Goal: Information Seeking & Learning: Learn about a topic

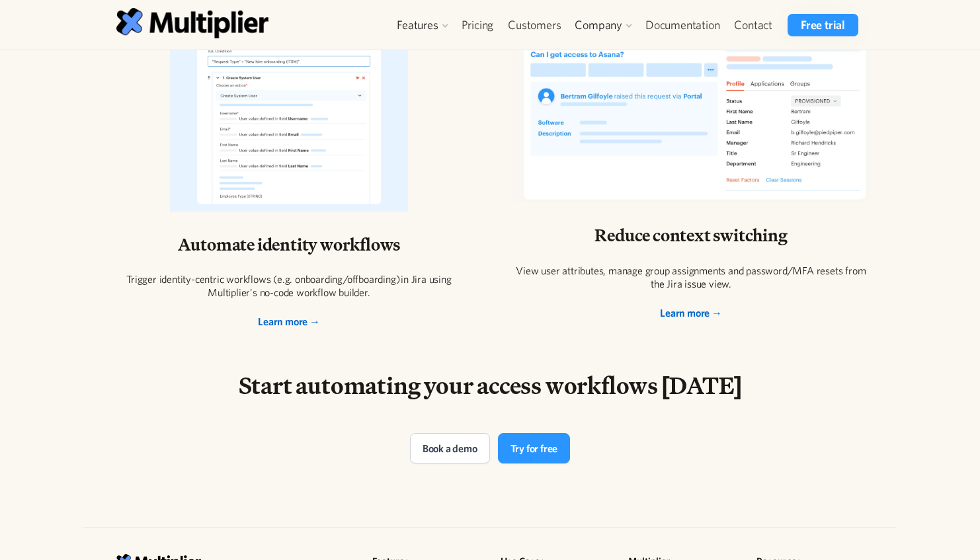
scroll to position [2646, 0]
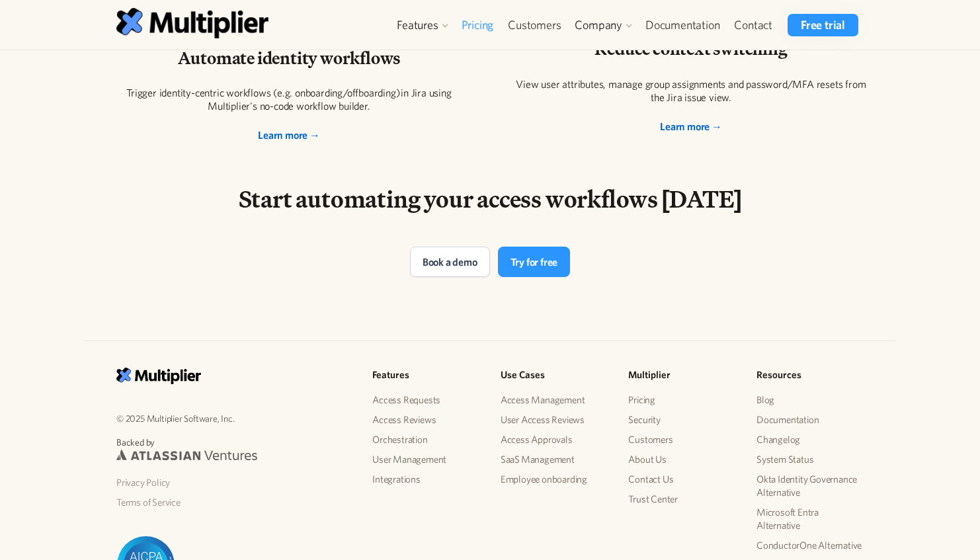
click at [480, 26] on link "Pricing" at bounding box center [477, 25] width 47 height 22
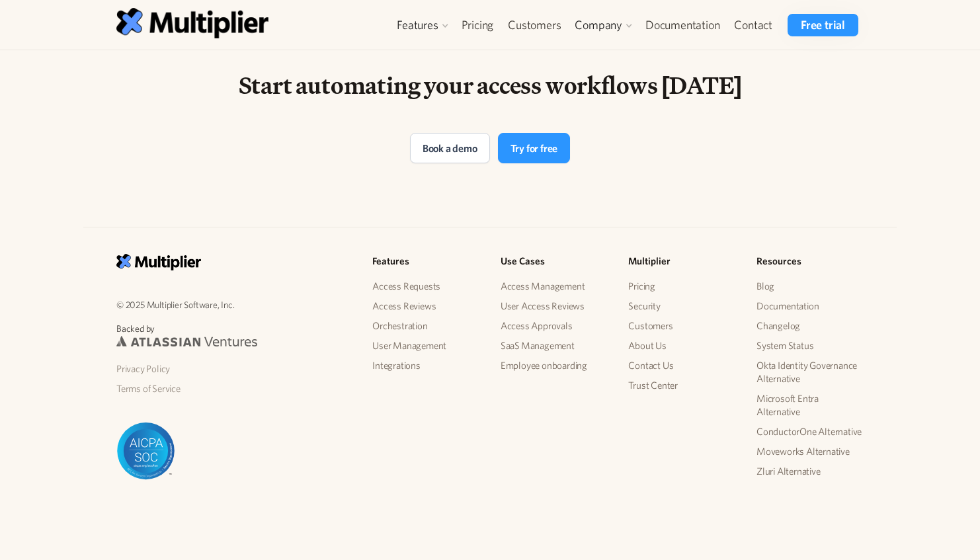
scroll to position [2759, 0]
click at [218, 345] on img at bounding box center [186, 342] width 141 height 11
click at [568, 344] on link "SaaS Management" at bounding box center [554, 347] width 107 height 20
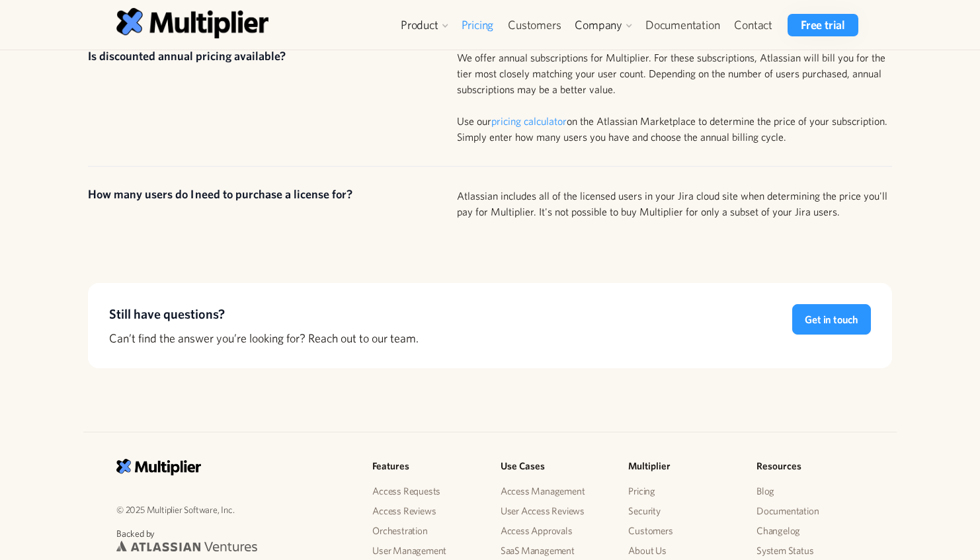
scroll to position [1107, 0]
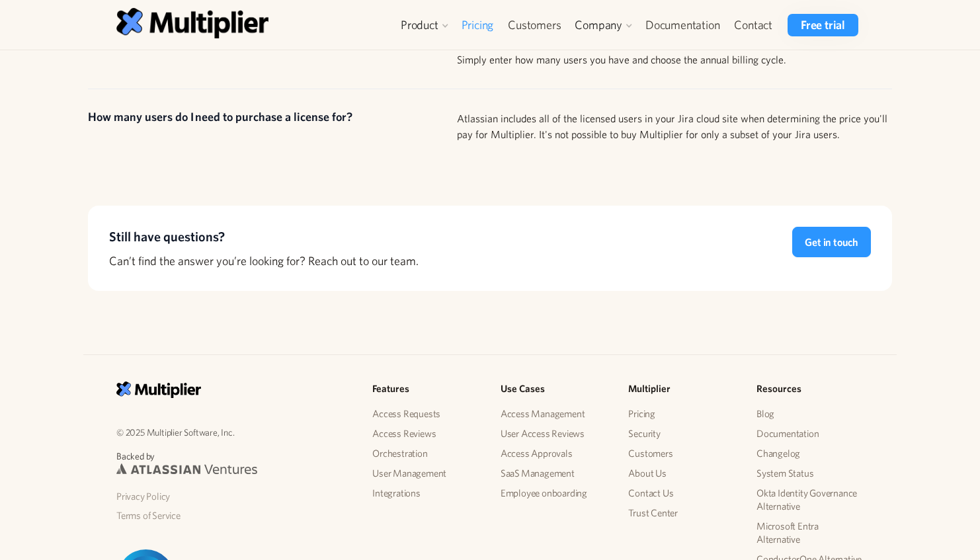
click at [188, 464] on img at bounding box center [186, 469] width 141 height 11
click at [217, 464] on img at bounding box center [186, 469] width 141 height 11
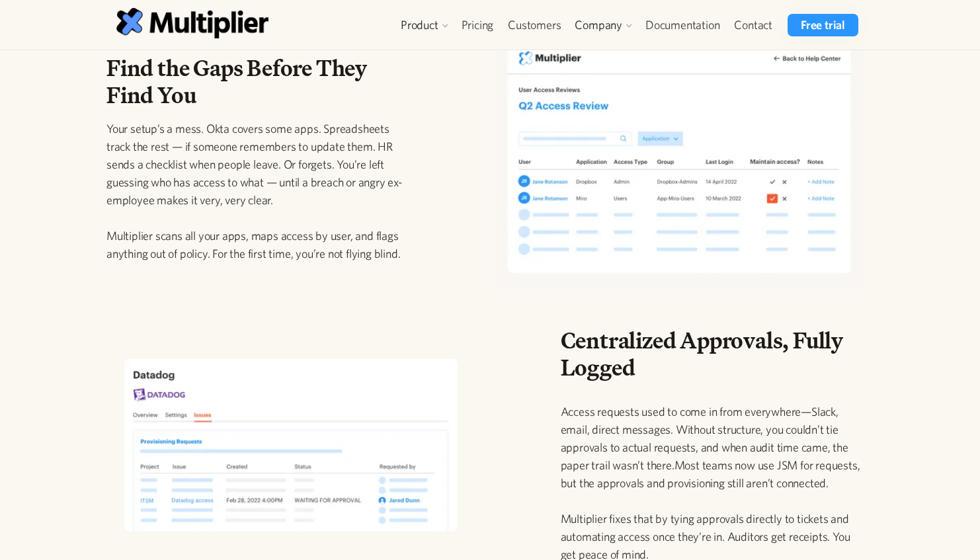
scroll to position [413, 0]
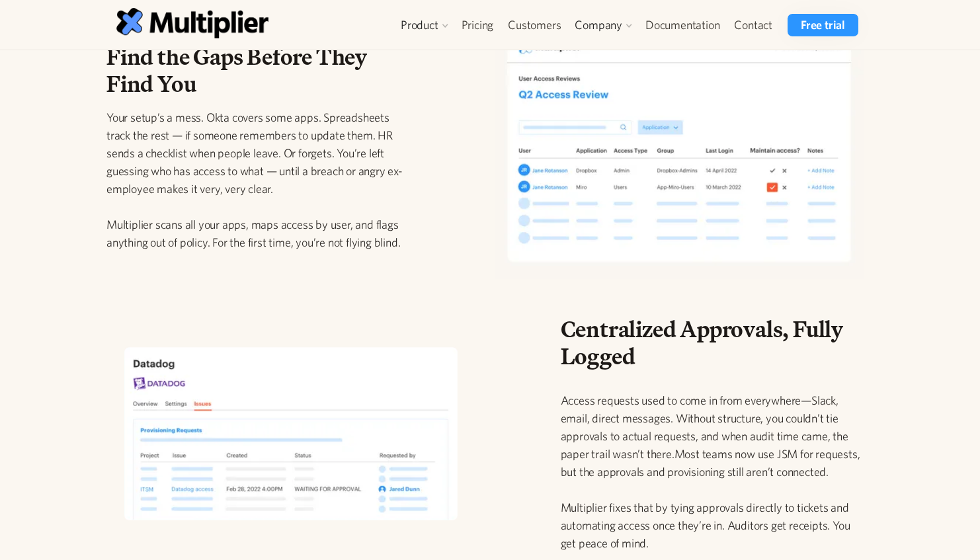
drag, startPoint x: 210, startPoint y: 115, endPoint x: 304, endPoint y: 183, distance: 116.5
click at [304, 185] on p "Your setup’s a mess. Okta covers some apps. Spreadsheets track the rest — if so…" at bounding box center [257, 179] width 303 height 143
click at [304, 183] on p "Your setup’s a mess. Okta covers some apps. Spreadsheets track the rest — if so…" at bounding box center [257, 179] width 303 height 143
drag, startPoint x: 327, startPoint y: 188, endPoint x: 280, endPoint y: 147, distance: 62.3
click at [280, 147] on p "Your setup’s a mess. Okta covers some apps. Spreadsheets track the rest — if so…" at bounding box center [257, 179] width 303 height 143
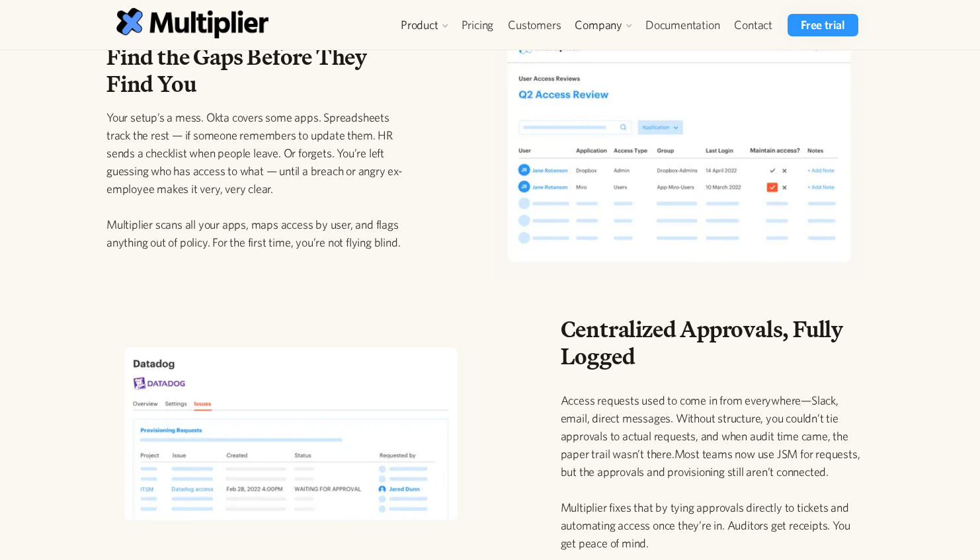
click at [280, 147] on p "Your setup’s a mess. Okta covers some apps. Spreadsheets track the rest — if so…" at bounding box center [257, 179] width 303 height 143
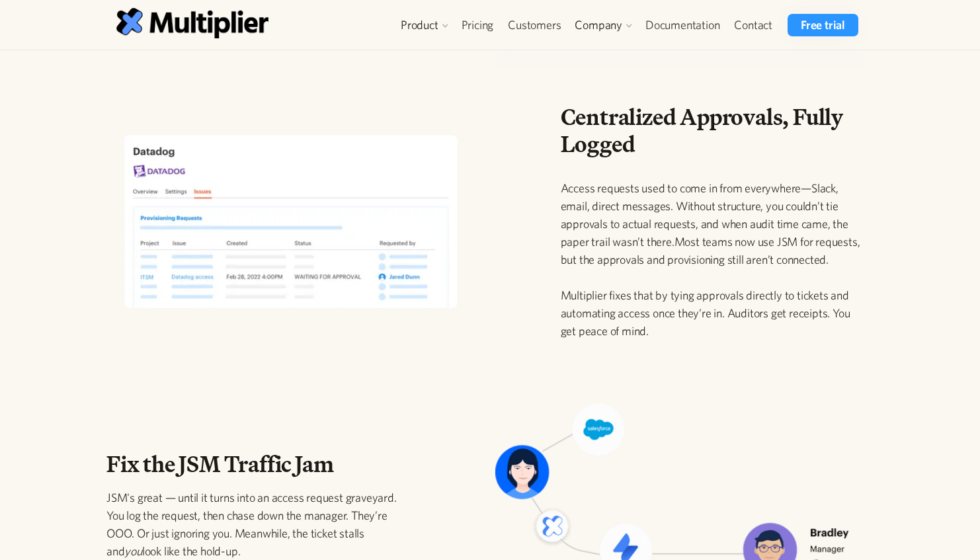
scroll to position [637, 0]
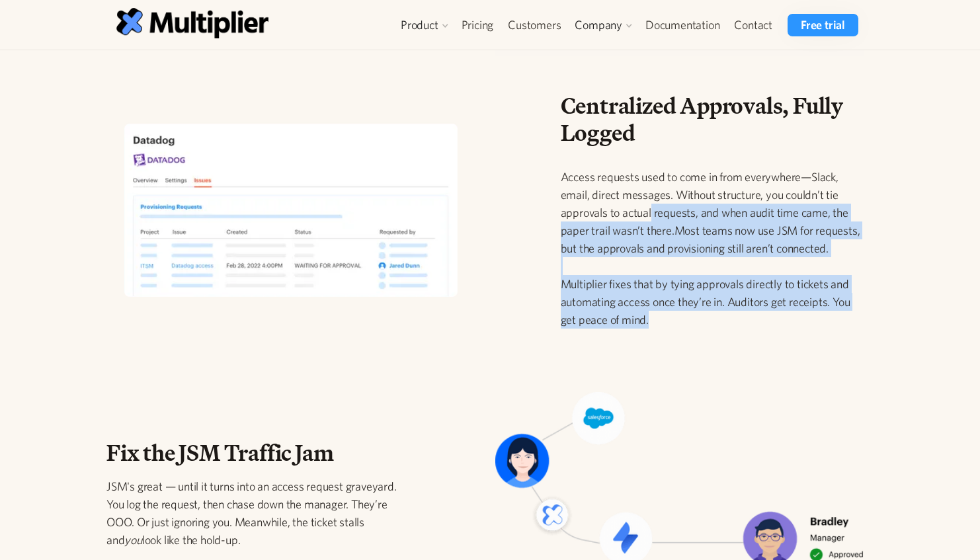
drag, startPoint x: 691, startPoint y: 333, endPoint x: 649, endPoint y: 206, distance: 134.5
click at [649, 206] on div "Centralized Approvals, Fully Logged Access requests used to come in from everyw…" at bounding box center [712, 216] width 303 height 247
click at [649, 206] on p "Access requests used to come in from everywhere—Slack, email, direct messages. …" at bounding box center [712, 248] width 303 height 161
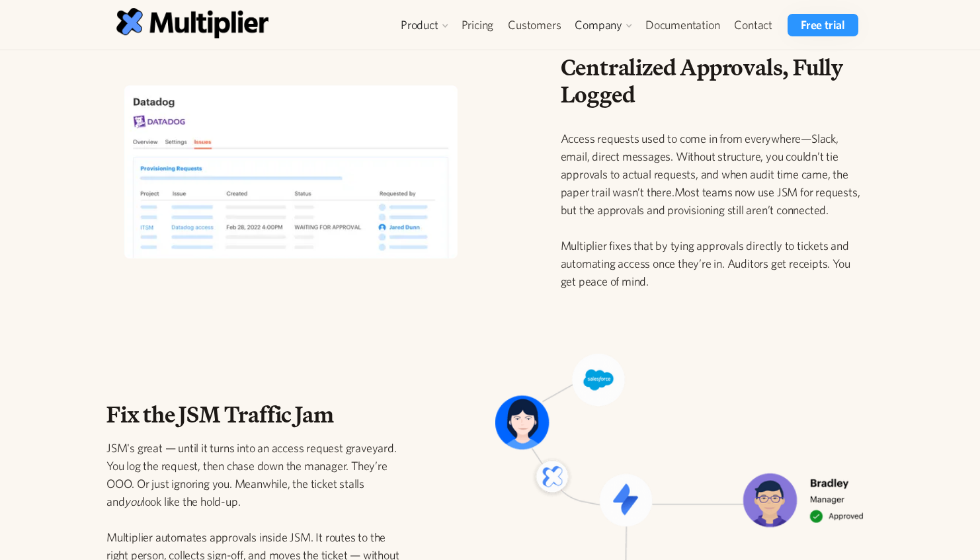
scroll to position [675, 0]
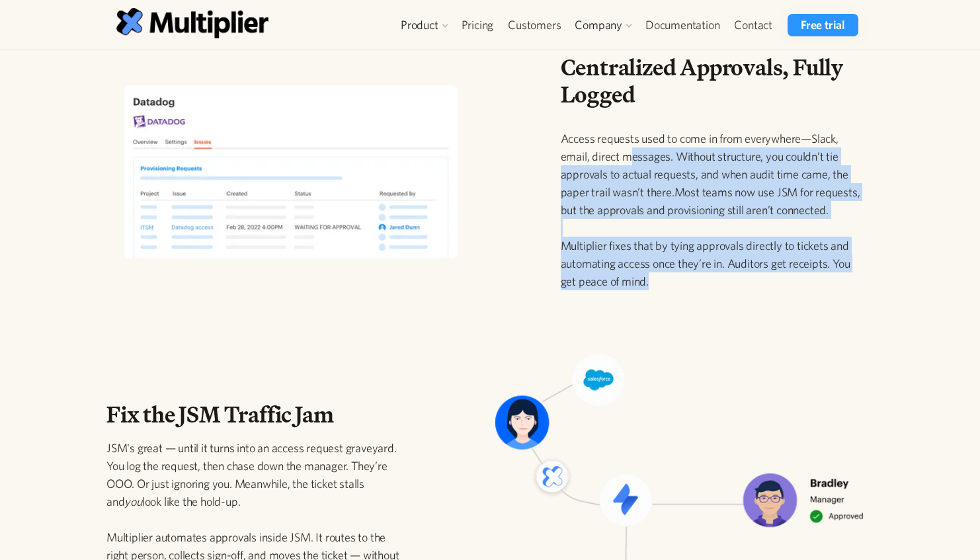
drag, startPoint x: 661, startPoint y: 282, endPoint x: 629, endPoint y: 153, distance: 132.2
click at [629, 153] on p "Access requests used to come in from everywhere—Slack, email, direct messages. …" at bounding box center [712, 210] width 303 height 161
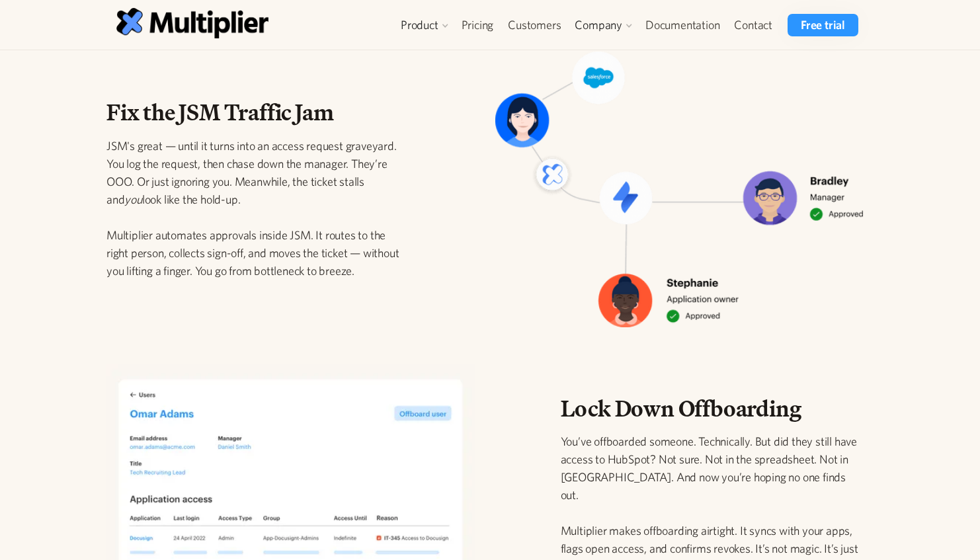
scroll to position [920, 0]
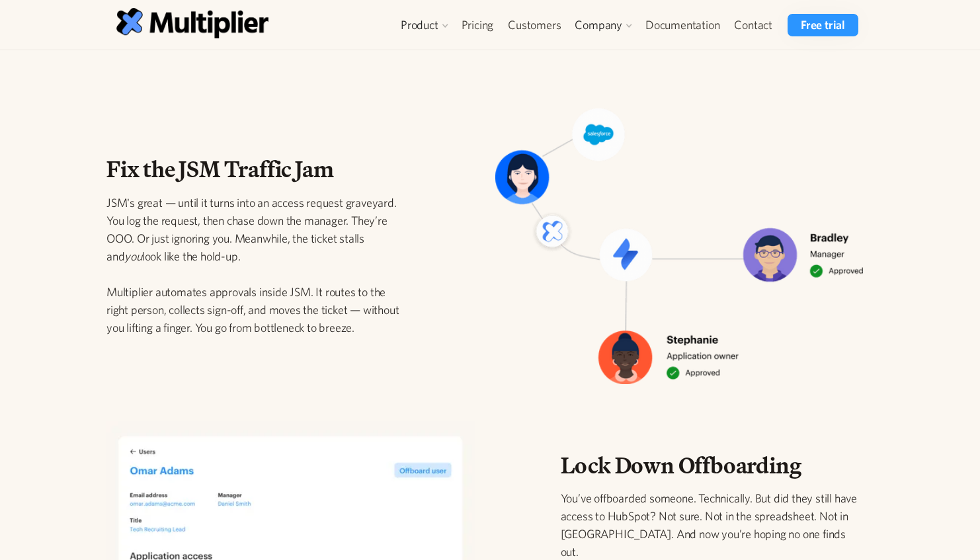
drag, startPoint x: 227, startPoint y: 249, endPoint x: 227, endPoint y: 212, distance: 37.0
click at [227, 212] on p "JSM's great — until it turns into an access request graveyard. You log the requ…" at bounding box center [257, 265] width 303 height 143
drag, startPoint x: 204, startPoint y: 216, endPoint x: 141, endPoint y: 238, distance: 67.1
click at [141, 238] on p "JSM's great — until it turns into an access request graveyard. You log the requ…" at bounding box center [257, 265] width 303 height 143
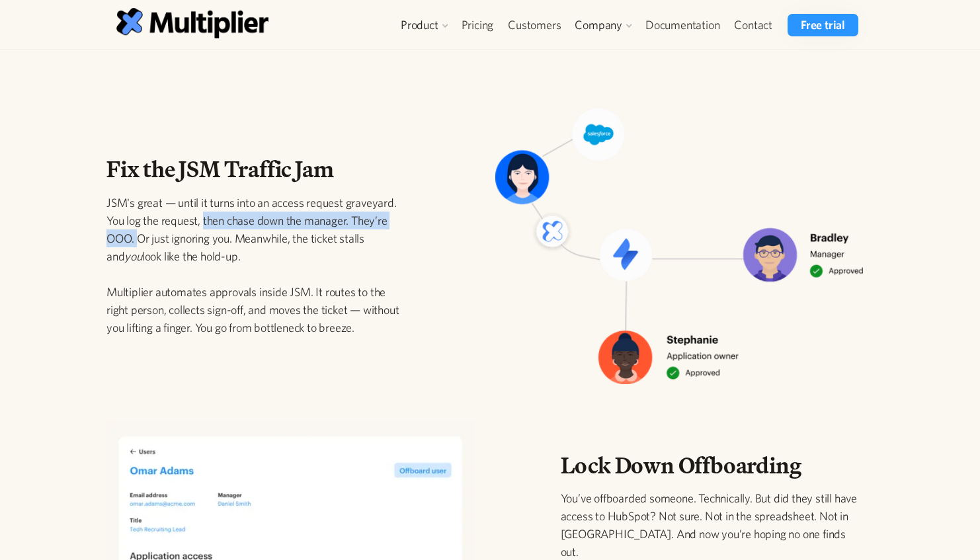
click at [141, 237] on p "JSM's great — until it turns into an access request graveyard. You log the requ…" at bounding box center [257, 265] width 303 height 143
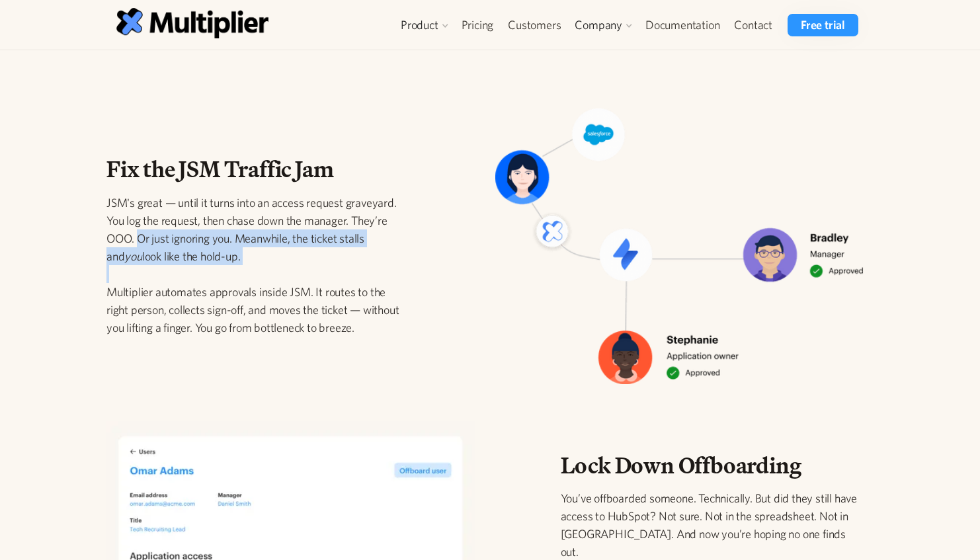
drag, startPoint x: 141, startPoint y: 237, endPoint x: 232, endPoint y: 265, distance: 95.6
click at [232, 265] on p "JSM's great — until it turns into an access request graveyard. You log the requ…" at bounding box center [257, 265] width 303 height 143
click at [231, 265] on p "JSM's great — until it turns into an access request graveyard. You log the requ…" at bounding box center [257, 265] width 303 height 143
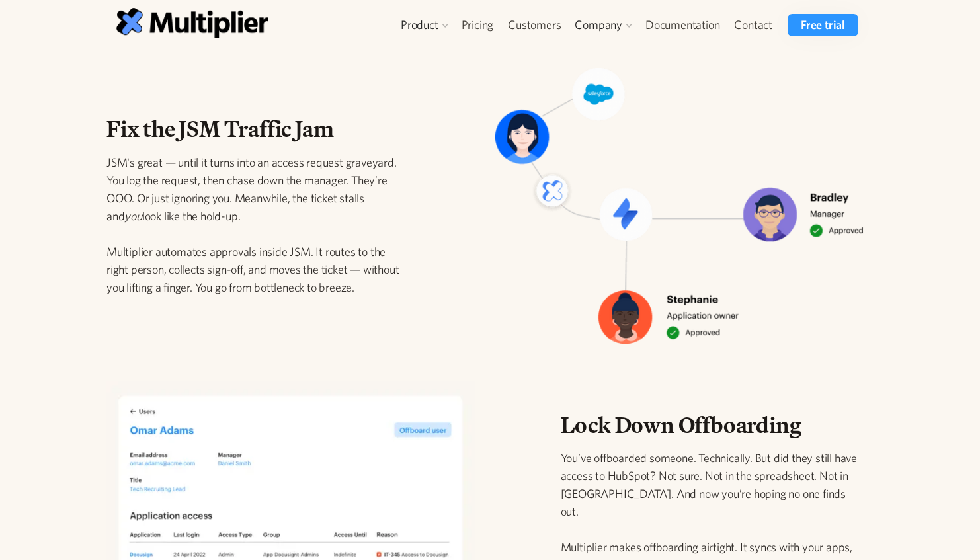
scroll to position [963, 0]
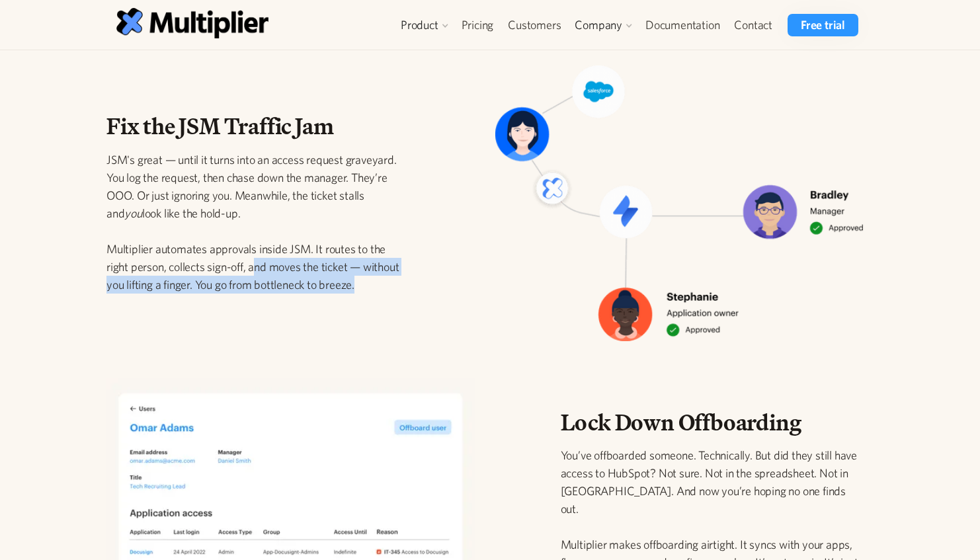
drag, startPoint x: 374, startPoint y: 280, endPoint x: 258, endPoint y: 262, distance: 117.2
click at [258, 262] on p "JSM's great — until it turns into an access request graveyard. You log the requ…" at bounding box center [257, 222] width 303 height 143
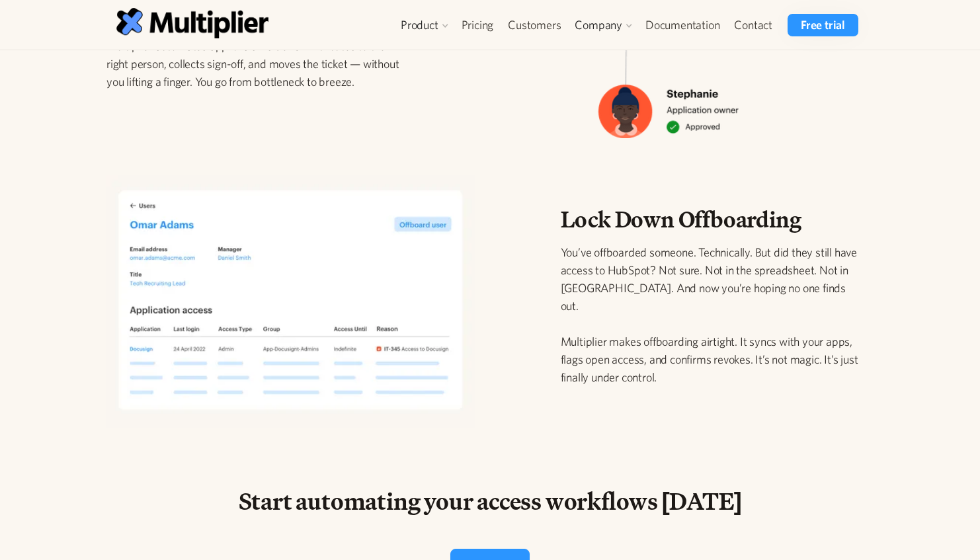
scroll to position [1193, 0]
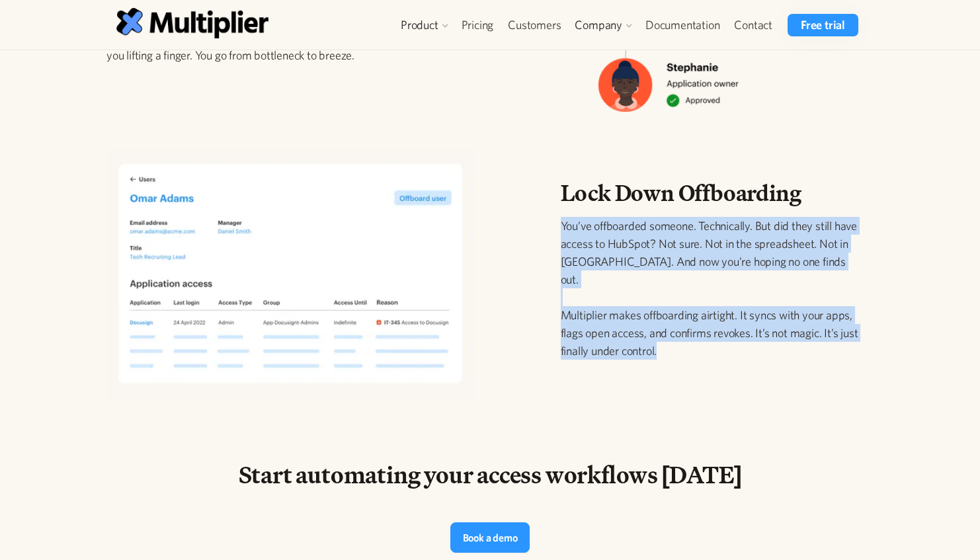
drag, startPoint x: 672, startPoint y: 347, endPoint x: 552, endPoint y: 220, distance: 175.4
click at [552, 220] on div "Lock Down Offboarding You’ve offboarded someone. Technically. But did they stil…" at bounding box center [712, 281] width 324 height 202
click at [553, 220] on div "Lock Down Offboarding You’ve offboarded someone. Technically. But did they stil…" at bounding box center [712, 281] width 324 height 202
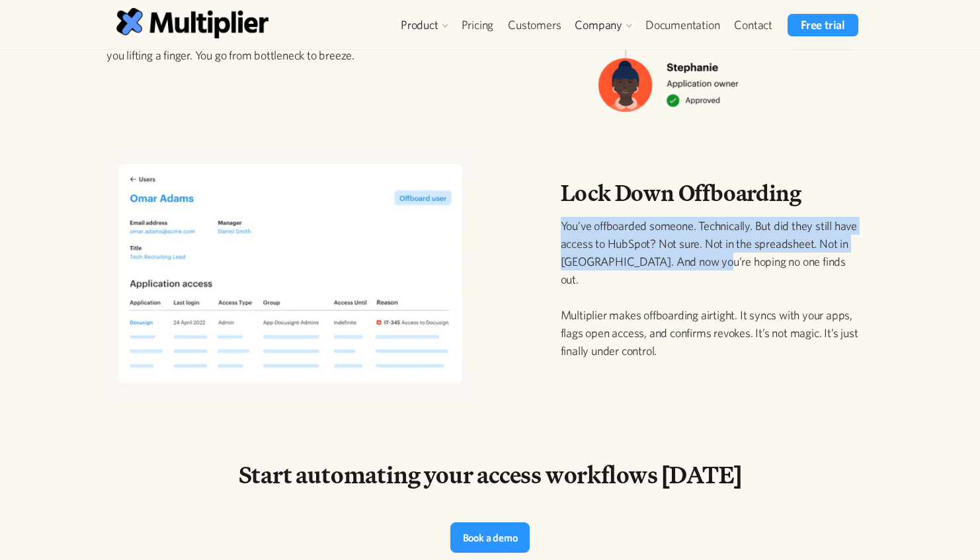
drag, startPoint x: 563, startPoint y: 240, endPoint x: 710, endPoint y: 272, distance: 150.3
click at [710, 272] on div "Lock Down Offboarding You’ve offboarded someone. Technically. But did they stil…" at bounding box center [712, 281] width 324 height 202
click at [708, 272] on p "You’ve offboarded someone. Technically. But did they still have access to HubSp…" at bounding box center [712, 288] width 303 height 143
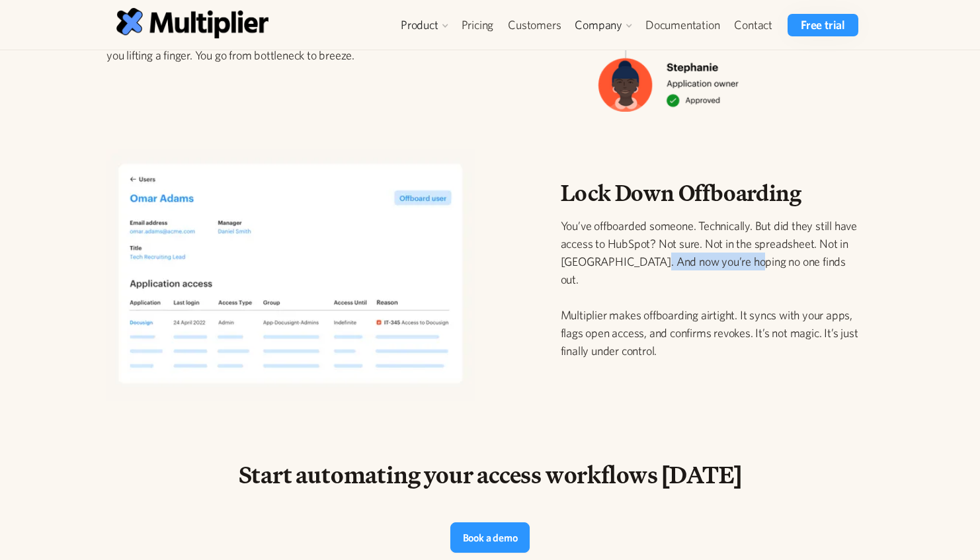
drag, startPoint x: 741, startPoint y: 274, endPoint x: 653, endPoint y: 264, distance: 88.6
click at [653, 265] on p "You’ve offboarded someone. Technically. But did they still have access to HubSp…" at bounding box center [712, 288] width 303 height 143
click at [653, 264] on p "You’ve offboarded someone. Technically. But did they still have access to HubSp…" at bounding box center [712, 288] width 303 height 143
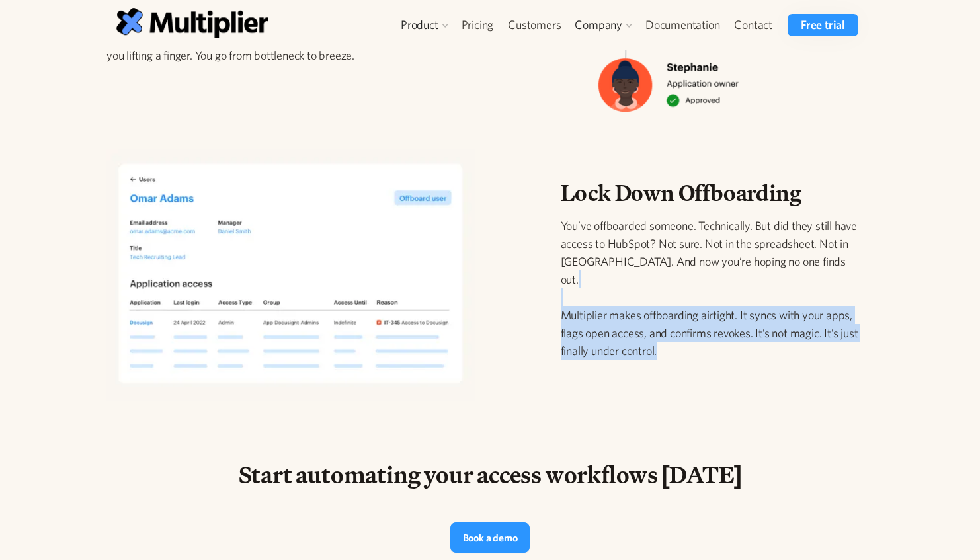
drag, startPoint x: 696, startPoint y: 340, endPoint x: 624, endPoint y: 292, distance: 86.7
click at [624, 292] on p "You’ve offboarded someone. Technically. But did they still have access to HubSp…" at bounding box center [712, 288] width 303 height 143
click at [624, 290] on p "You’ve offboarded someone. Technically. But did they still have access to HubSp…" at bounding box center [712, 288] width 303 height 143
drag, startPoint x: 690, startPoint y: 346, endPoint x: 585, endPoint y: 308, distance: 111.7
click at [585, 310] on p "You’ve offboarded someone. Technically. But did they still have access to HubSp…" at bounding box center [712, 288] width 303 height 143
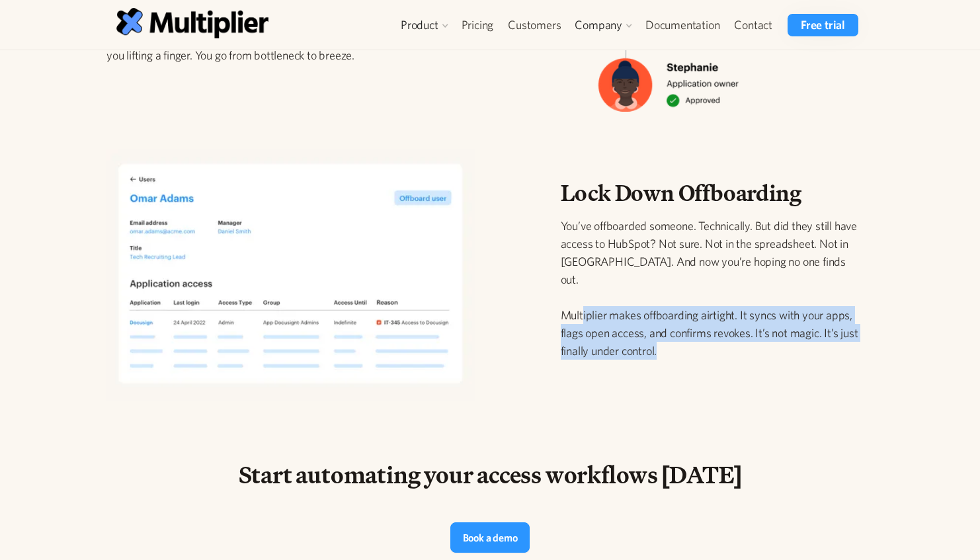
click at [585, 308] on p "You’ve offboarded someone. Technically. But did they still have access to HubSp…" at bounding box center [712, 288] width 303 height 143
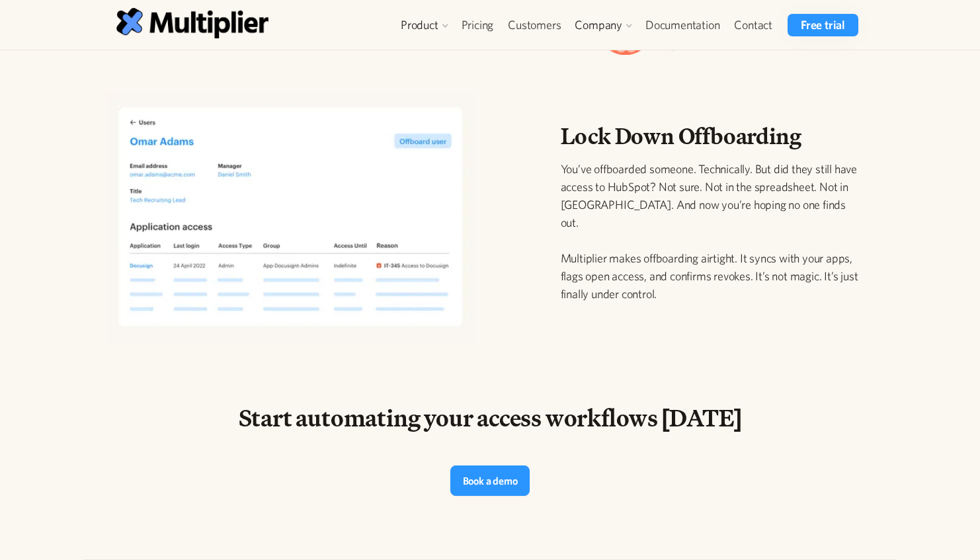
scroll to position [1252, 0]
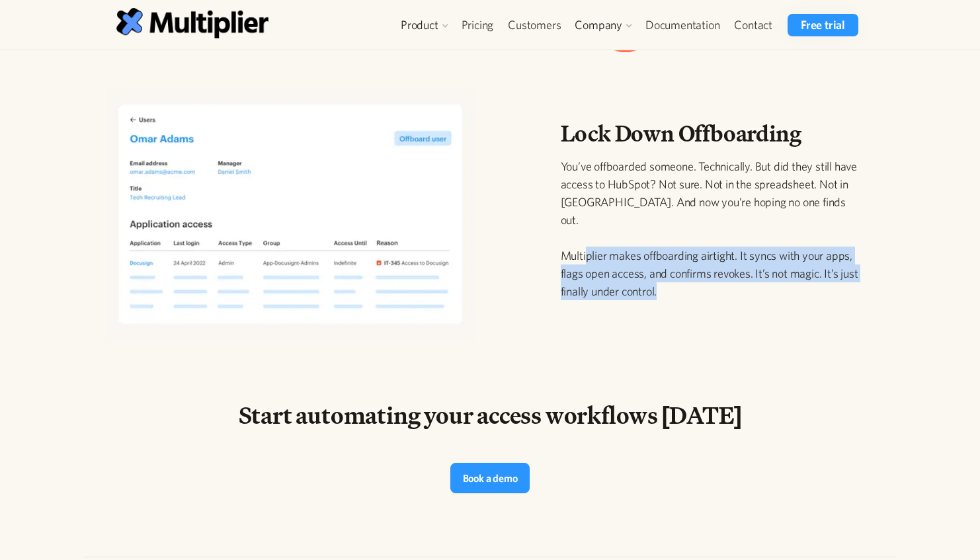
drag, startPoint x: 683, startPoint y: 288, endPoint x: 583, endPoint y: 249, distance: 107.4
click at [583, 249] on p "You’ve offboarded someone. Technically. But did they still have access to HubSp…" at bounding box center [712, 228] width 303 height 143
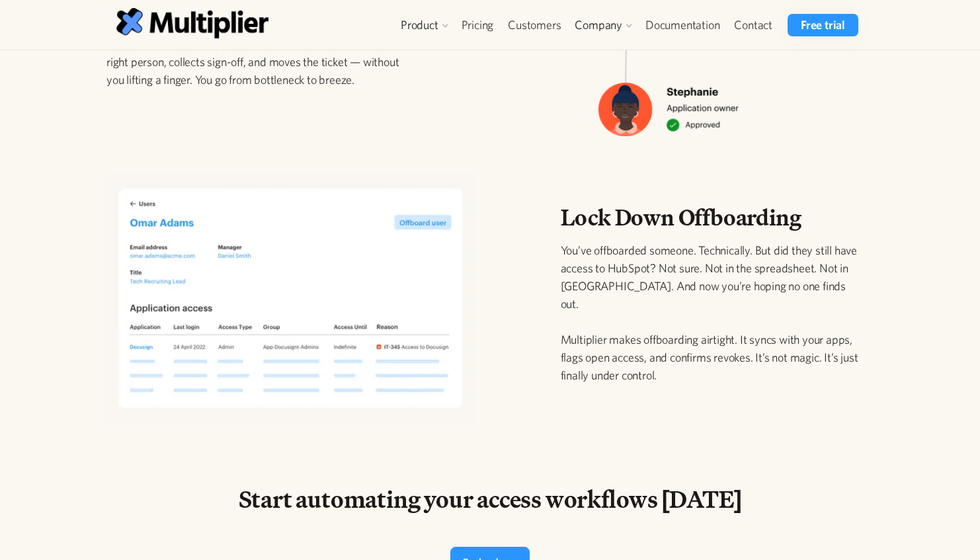
scroll to position [1176, 0]
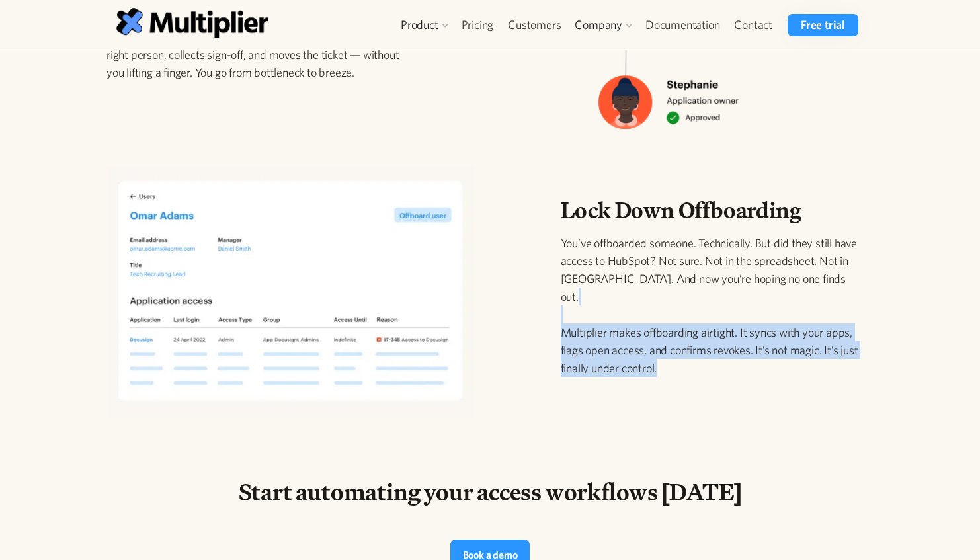
drag, startPoint x: 707, startPoint y: 366, endPoint x: 669, endPoint y: 309, distance: 68.2
click at [669, 309] on p "You’ve offboarded someone. Technically. But did they still have access to HubSp…" at bounding box center [712, 305] width 303 height 143
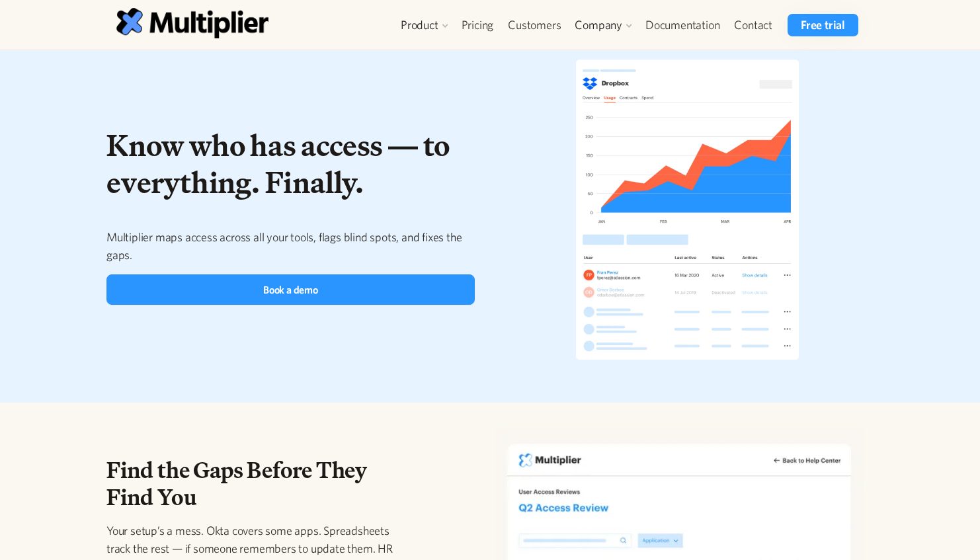
scroll to position [0, 0]
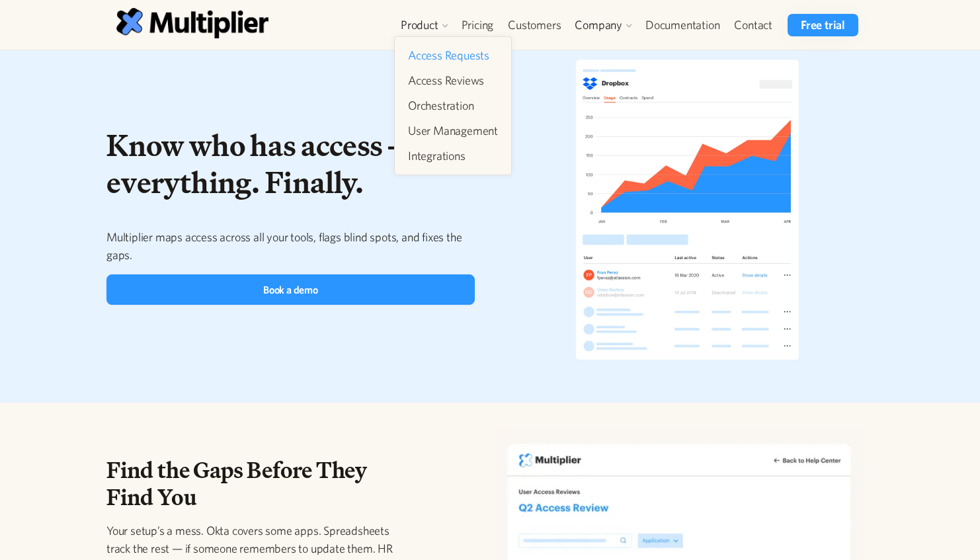
click at [445, 58] on link "Access Requests" at bounding box center [453, 56] width 101 height 24
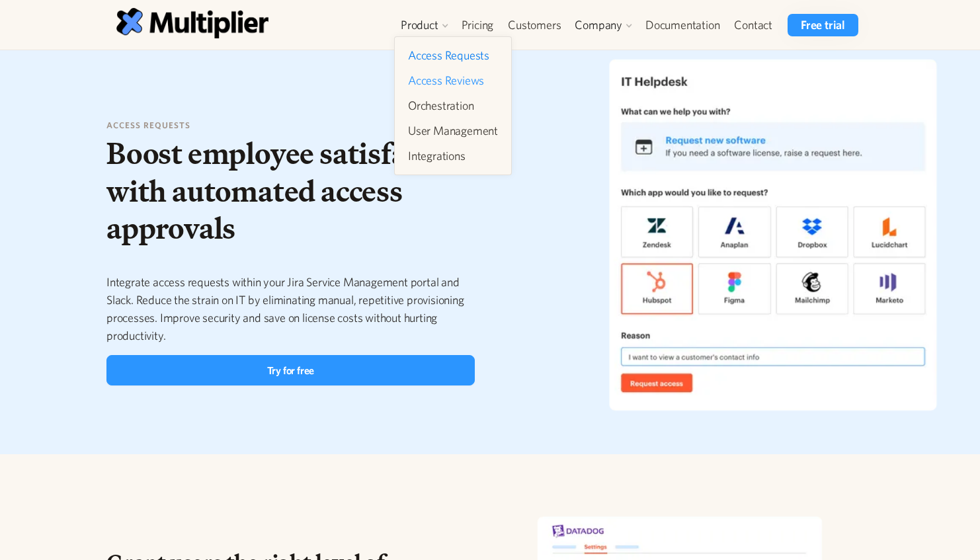
click at [444, 72] on link "Access Reviews" at bounding box center [453, 81] width 101 height 24
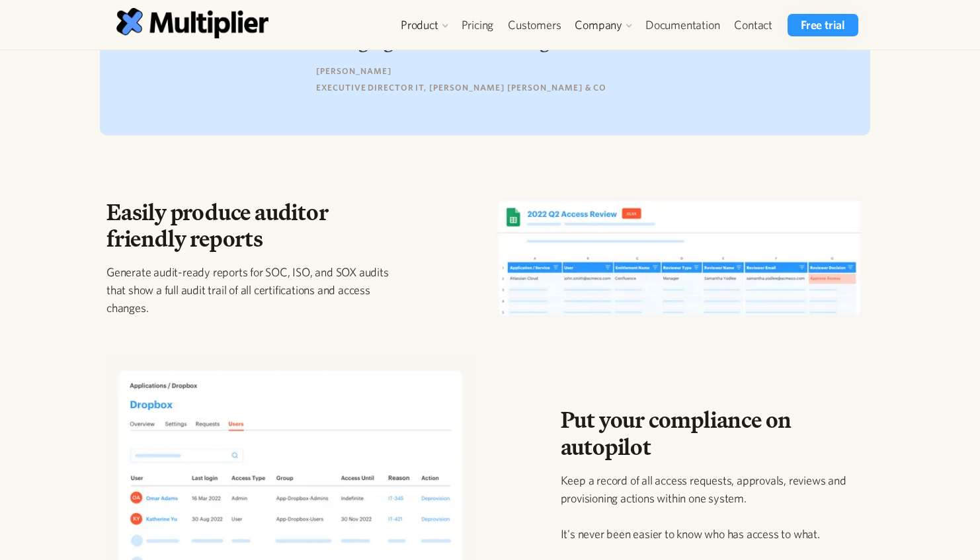
scroll to position [1189, 0]
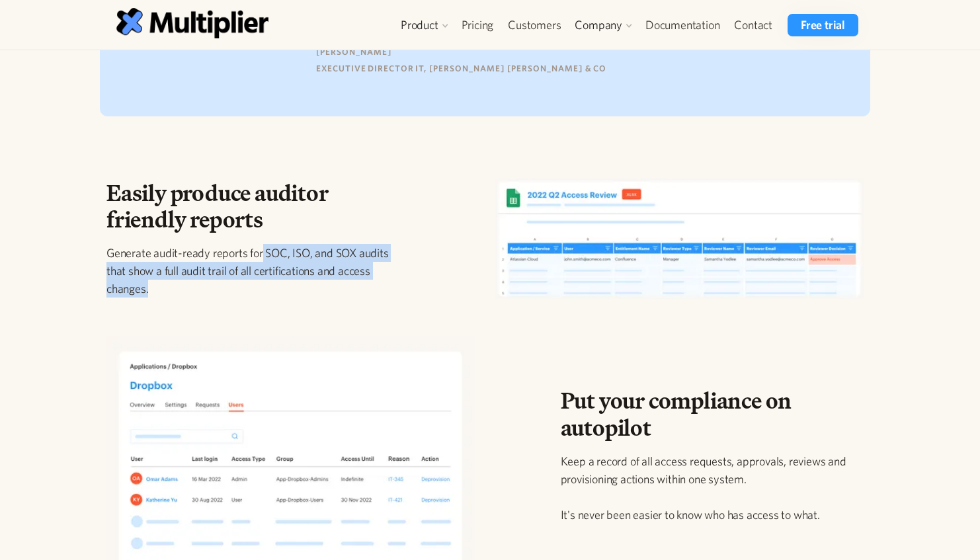
drag, startPoint x: 261, startPoint y: 282, endPoint x: 261, endPoint y: 249, distance: 32.4
click at [261, 249] on p "Generate audit-ready reports for SOC, ISO, and SOX audits that show a full audi…" at bounding box center [257, 271] width 303 height 54
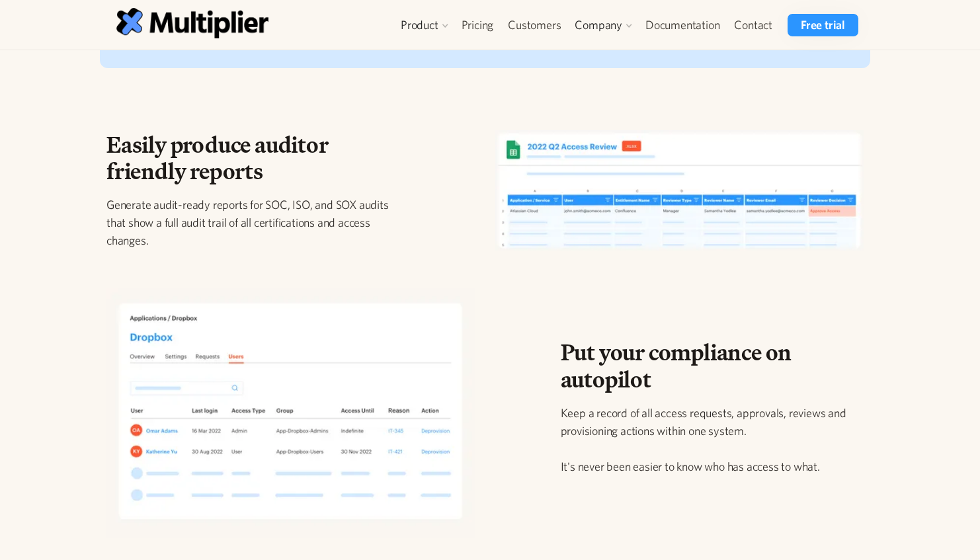
scroll to position [1237, 0]
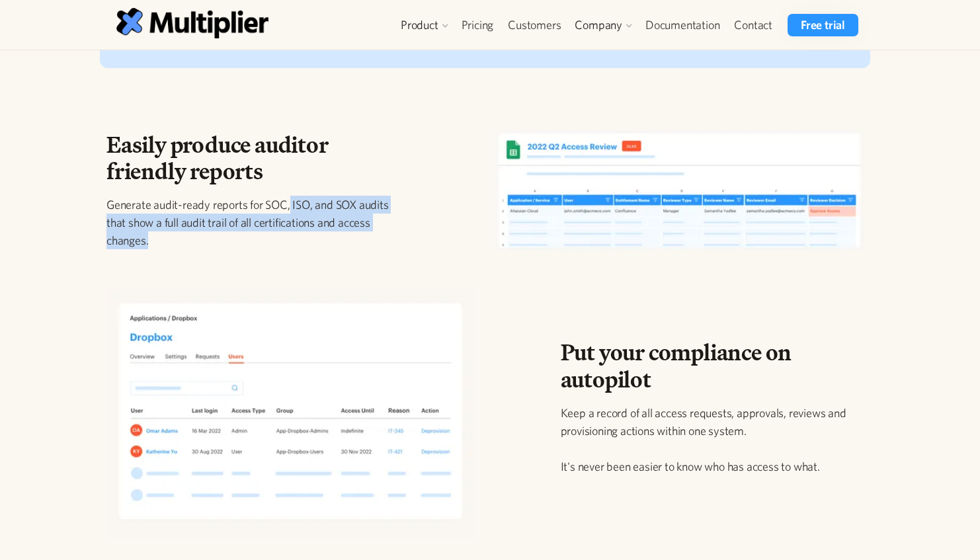
drag, startPoint x: 350, startPoint y: 241, endPoint x: 289, endPoint y: 193, distance: 77.7
click at [289, 196] on p "Generate audit-ready reports for SOC, ISO, and SOX audits that show a full audi…" at bounding box center [257, 223] width 303 height 54
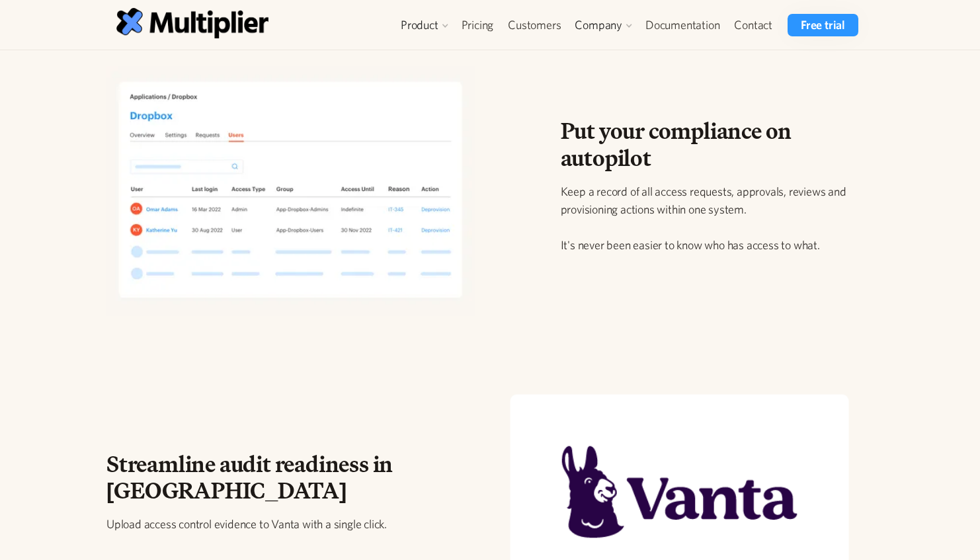
scroll to position [1464, 0]
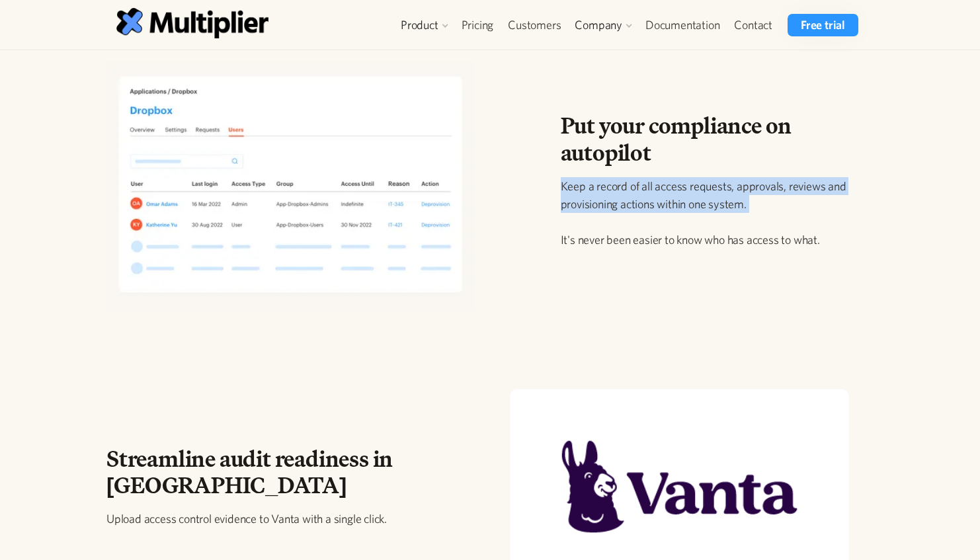
drag, startPoint x: 766, startPoint y: 214, endPoint x: 557, endPoint y: 182, distance: 211.4
click at [557, 182] on div "Put your compliance on autopilot Keep a record of all access requests, approval…" at bounding box center [712, 190] width 324 height 157
drag, startPoint x: 557, startPoint y: 182, endPoint x: 784, endPoint y: 224, distance: 231.4
click at [784, 224] on div "Put your compliance on autopilot Keep a record of all access requests, approval…" at bounding box center [712, 190] width 324 height 157
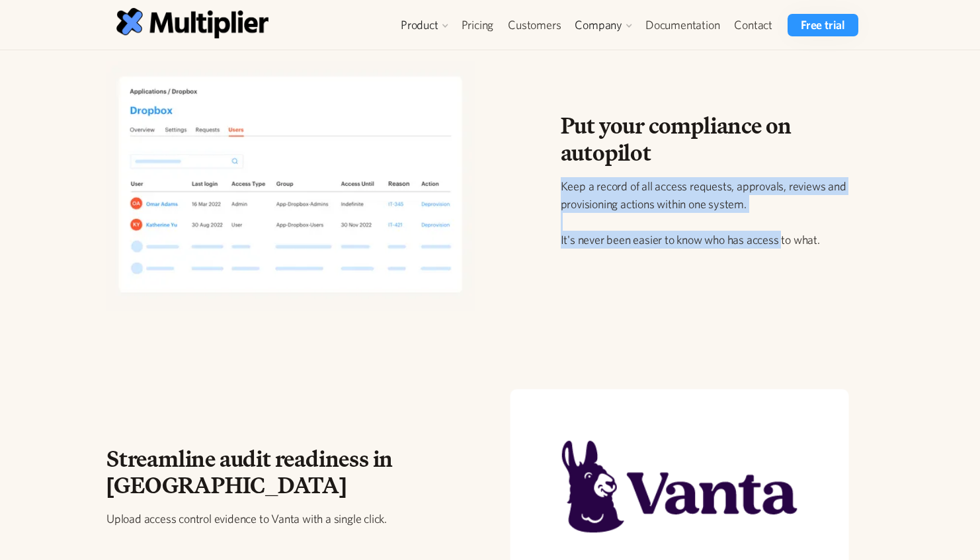
click at [784, 224] on p "Keep a record of all access requests, approvals, reviews and provisioning actio…" at bounding box center [712, 212] width 303 height 71
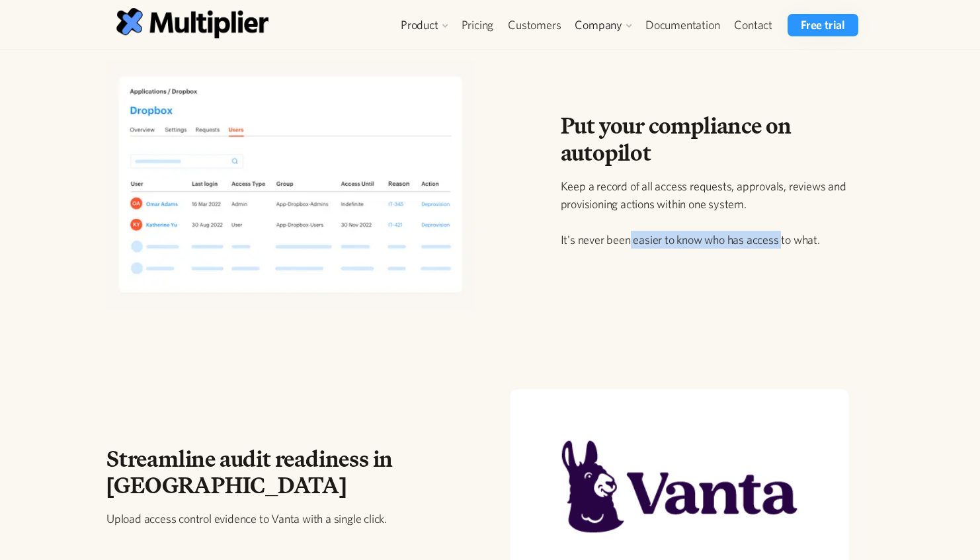
drag, startPoint x: 783, startPoint y: 237, endPoint x: 614, endPoint y: 233, distance: 169.3
click at [615, 235] on p "Keep a record of all access requests, approvals, reviews and provisioning actio…" at bounding box center [712, 212] width 303 height 71
click at [614, 233] on p "Keep a record of all access requests, approvals, reviews and provisioning actio…" at bounding box center [712, 212] width 303 height 71
click at [476, 20] on link "Pricing" at bounding box center [477, 25] width 47 height 22
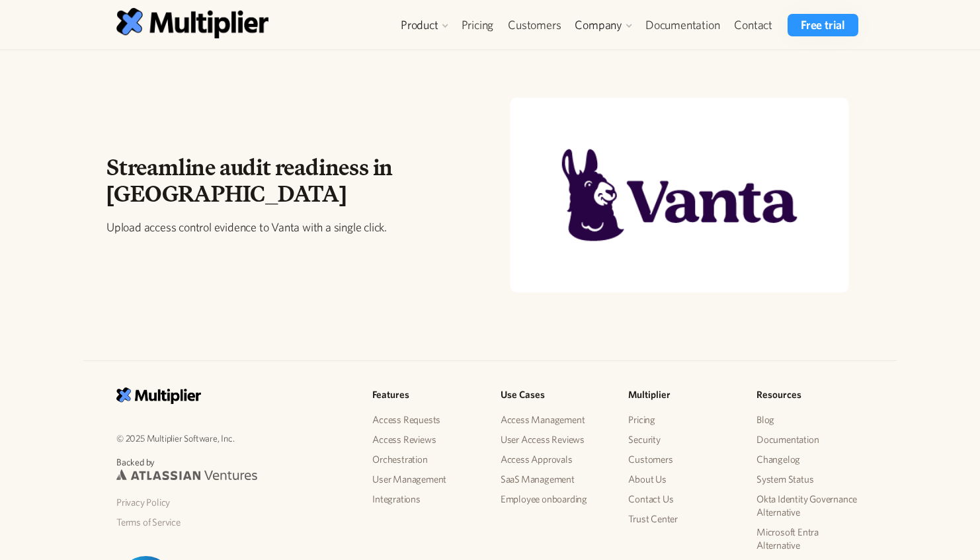
scroll to position [1757, 0]
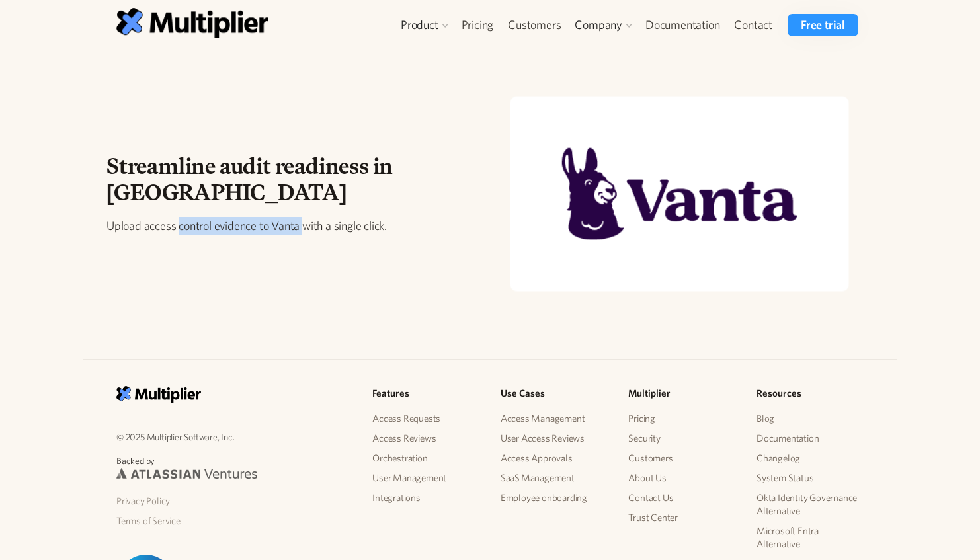
drag, startPoint x: 305, startPoint y: 225, endPoint x: 184, endPoint y: 223, distance: 121.7
click at [179, 223] on p "Upload access control evidence to Vanta with a single click." at bounding box center [257, 226] width 303 height 18
click at [184, 223] on p "Upload access control evidence to Vanta with a single click." at bounding box center [257, 226] width 303 height 18
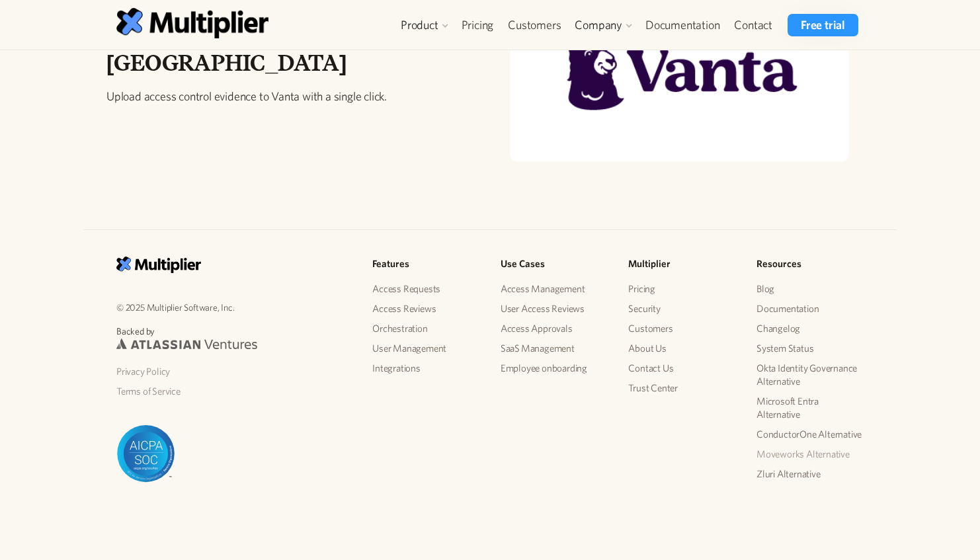
scroll to position [1886, 0]
click at [766, 289] on link "Blog" at bounding box center [809, 290] width 107 height 20
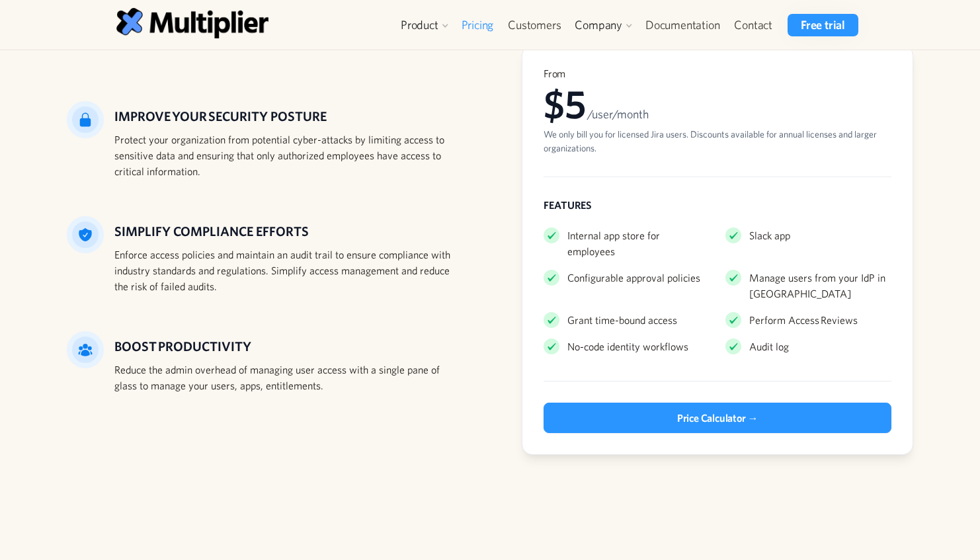
scroll to position [130, 0]
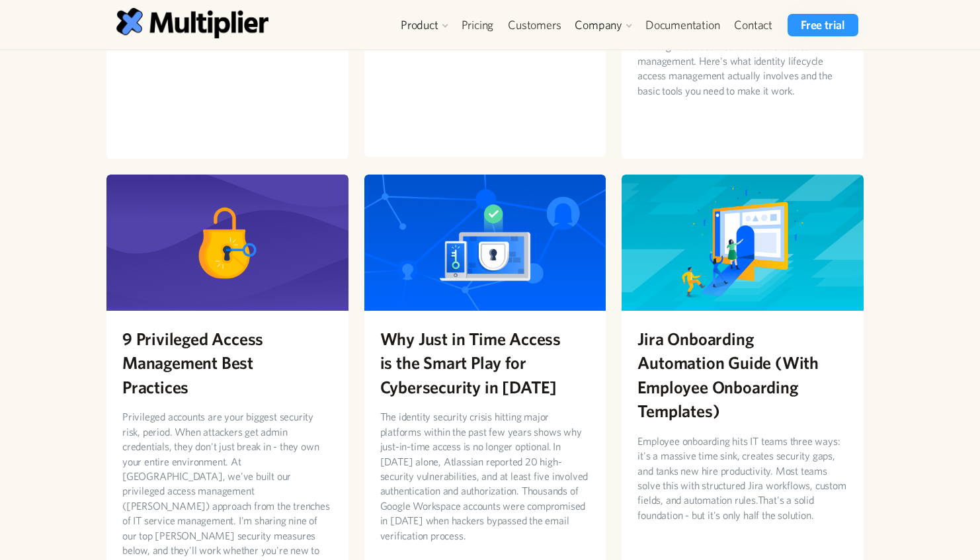
scroll to position [544, 0]
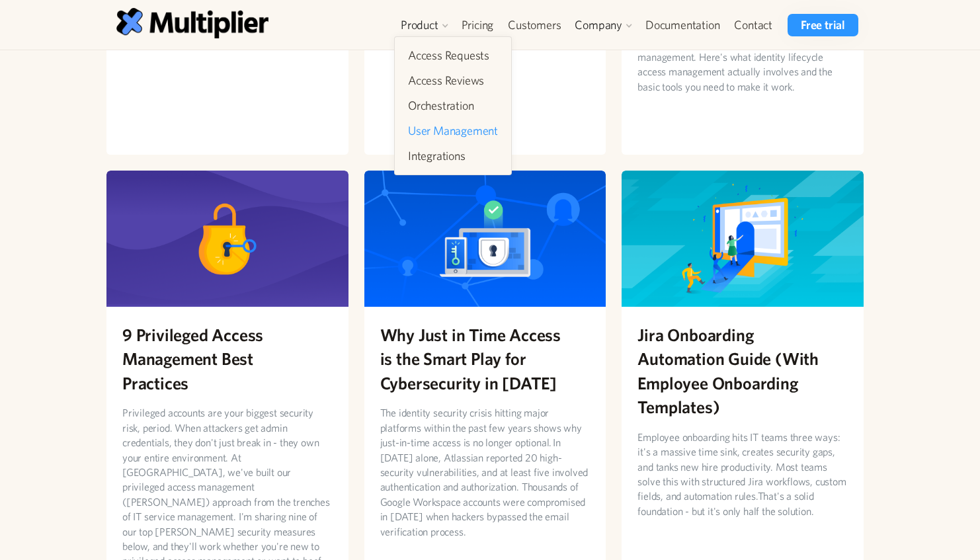
click at [448, 129] on link "User Management" at bounding box center [453, 131] width 101 height 24
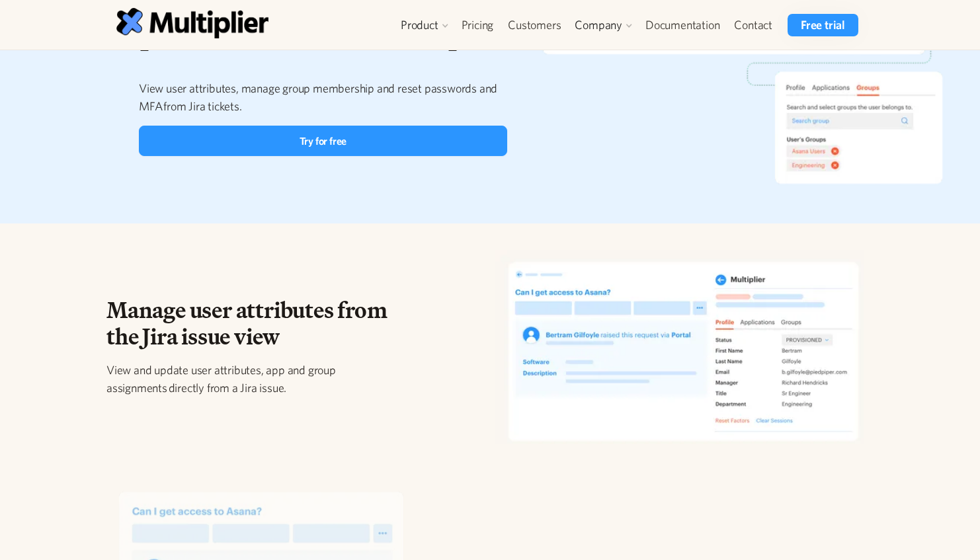
scroll to position [425, 0]
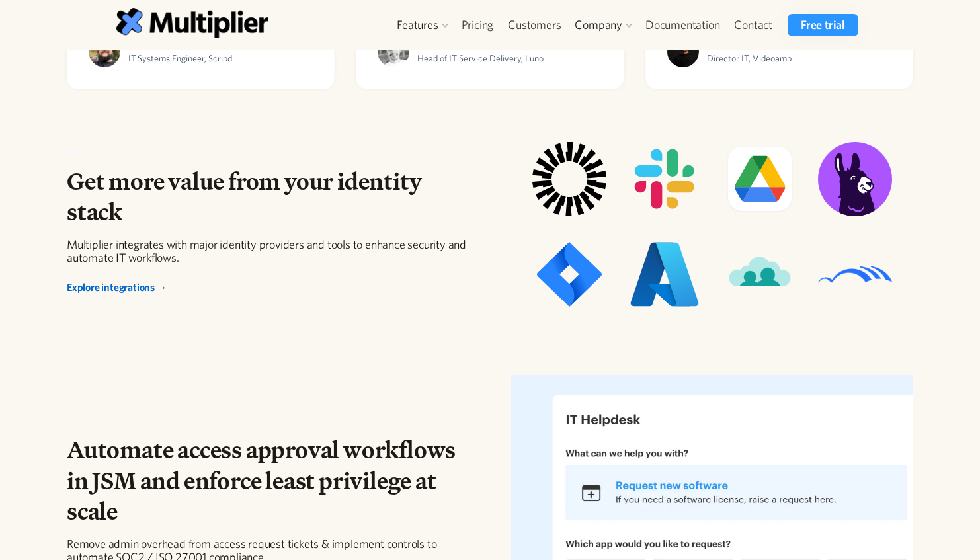
scroll to position [1260, 0]
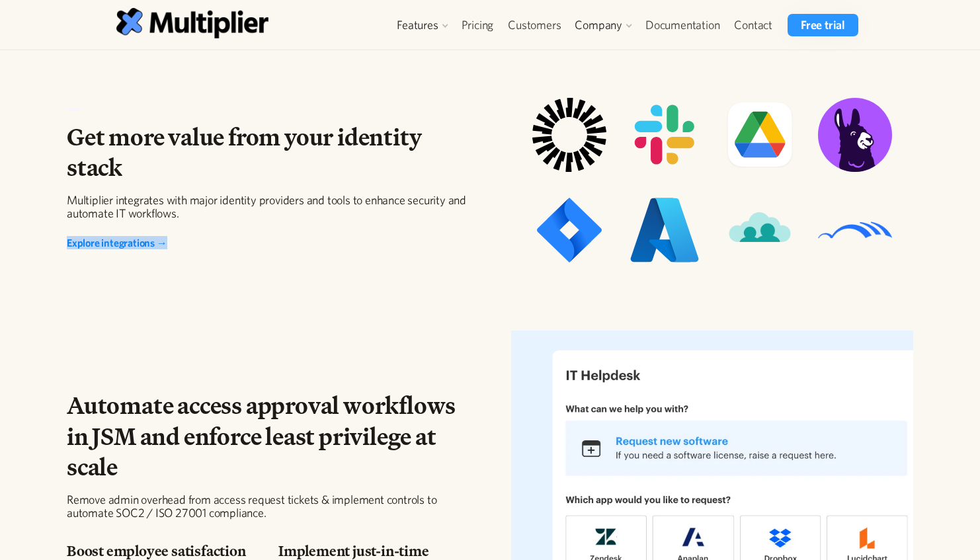
click at [119, 240] on div "Explore integrations →" at bounding box center [117, 242] width 101 height 13
